Goal: Task Accomplishment & Management: Manage account settings

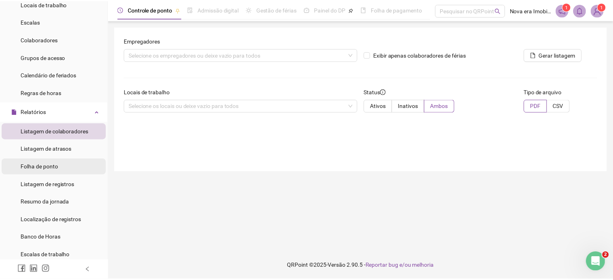
scroll to position [40, 0]
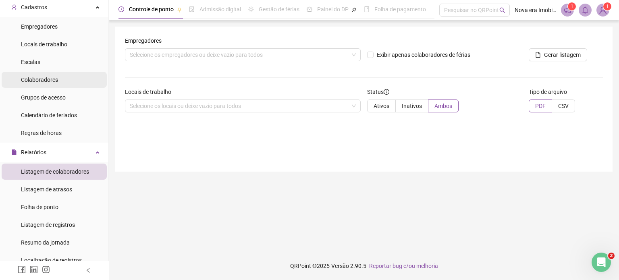
click at [53, 82] on span "Colaboradores" at bounding box center [39, 80] width 37 height 6
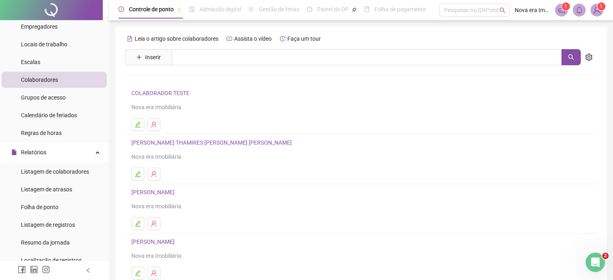
scroll to position [40, 0]
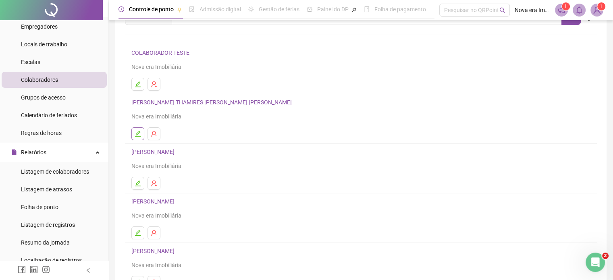
click at [139, 135] on icon "edit" at bounding box center [138, 134] width 6 height 6
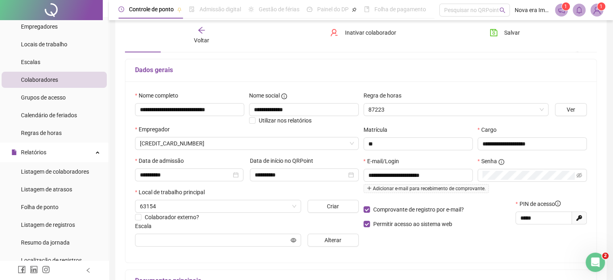
scroll to position [44, 0]
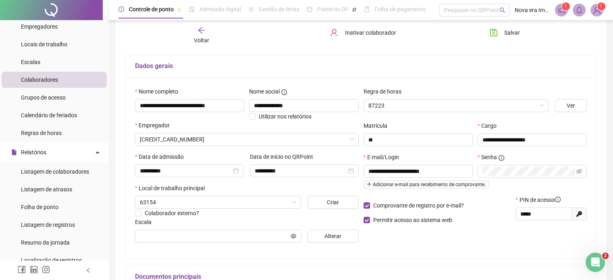
type input "**********"
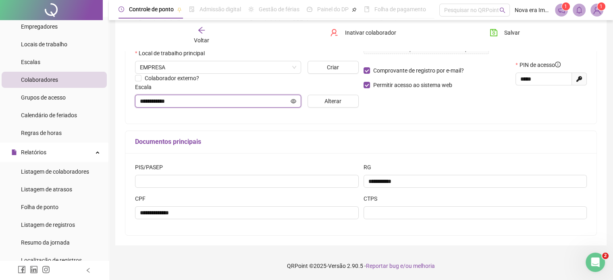
click at [292, 100] on icon "eye" at bounding box center [293, 101] width 6 height 6
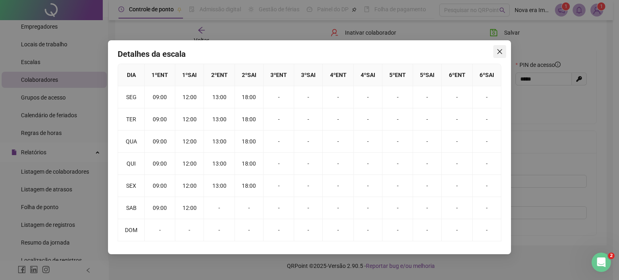
click at [500, 50] on icon "close" at bounding box center [499, 51] width 6 height 6
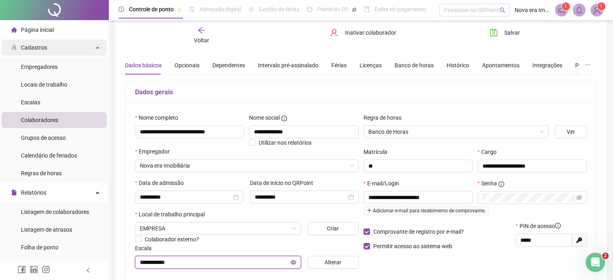
scroll to position [0, 0]
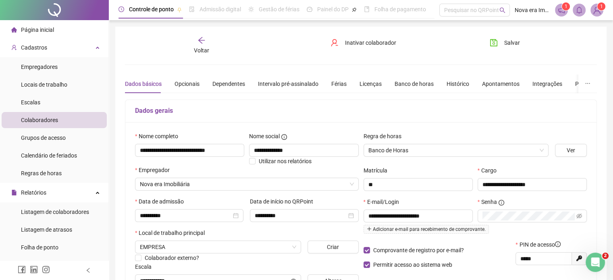
click at [41, 31] on span "Página inicial" at bounding box center [37, 30] width 33 height 6
